Goal: Information Seeking & Learning: Learn about a topic

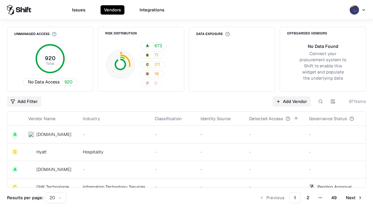
click at [56, 197] on html "Issues Vendors Integrations Unmanaged Access 920 Total No Data Access 920 Risk …" at bounding box center [186, 105] width 373 height 210
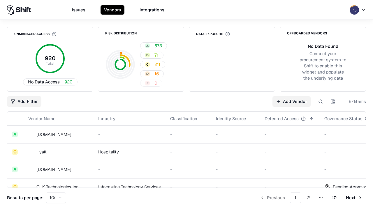
click at [354, 197] on button "Next" at bounding box center [354, 197] width 24 height 10
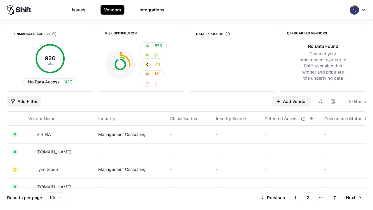
click at [354, 197] on button "Next" at bounding box center [354, 197] width 24 height 10
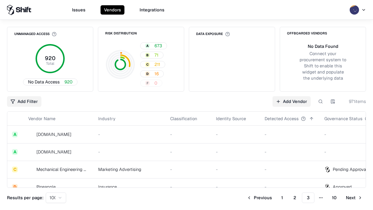
click at [354, 197] on button "Next" at bounding box center [354, 197] width 24 height 10
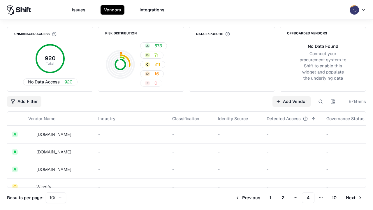
click at [354, 197] on button "Next" at bounding box center [354, 197] width 24 height 10
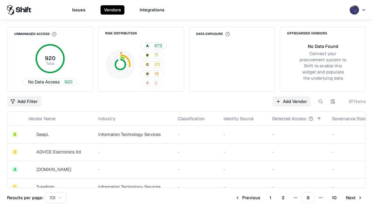
click at [354, 197] on button "Next" at bounding box center [354, 197] width 24 height 10
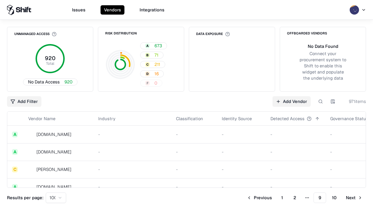
click at [354, 197] on button "Next" at bounding box center [354, 197] width 24 height 10
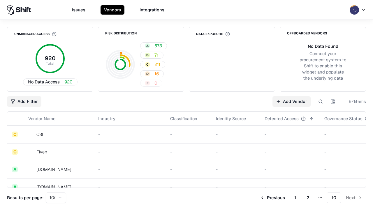
click at [272, 197] on button "Previous" at bounding box center [272, 197] width 32 height 10
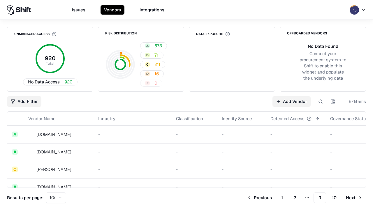
click at [259, 197] on button "Previous" at bounding box center [259, 197] width 32 height 10
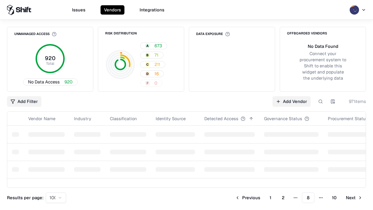
click at [248, 197] on button "Previous" at bounding box center [248, 197] width 32 height 10
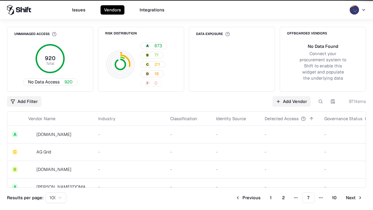
click at [248, 197] on button "Previous" at bounding box center [248, 197] width 32 height 10
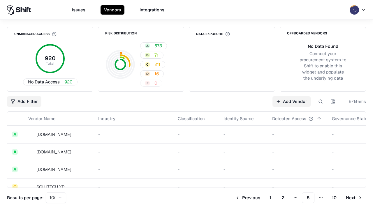
click at [248, 197] on button "Previous" at bounding box center [248, 197] width 32 height 10
